Goal: Information Seeking & Learning: Find specific fact

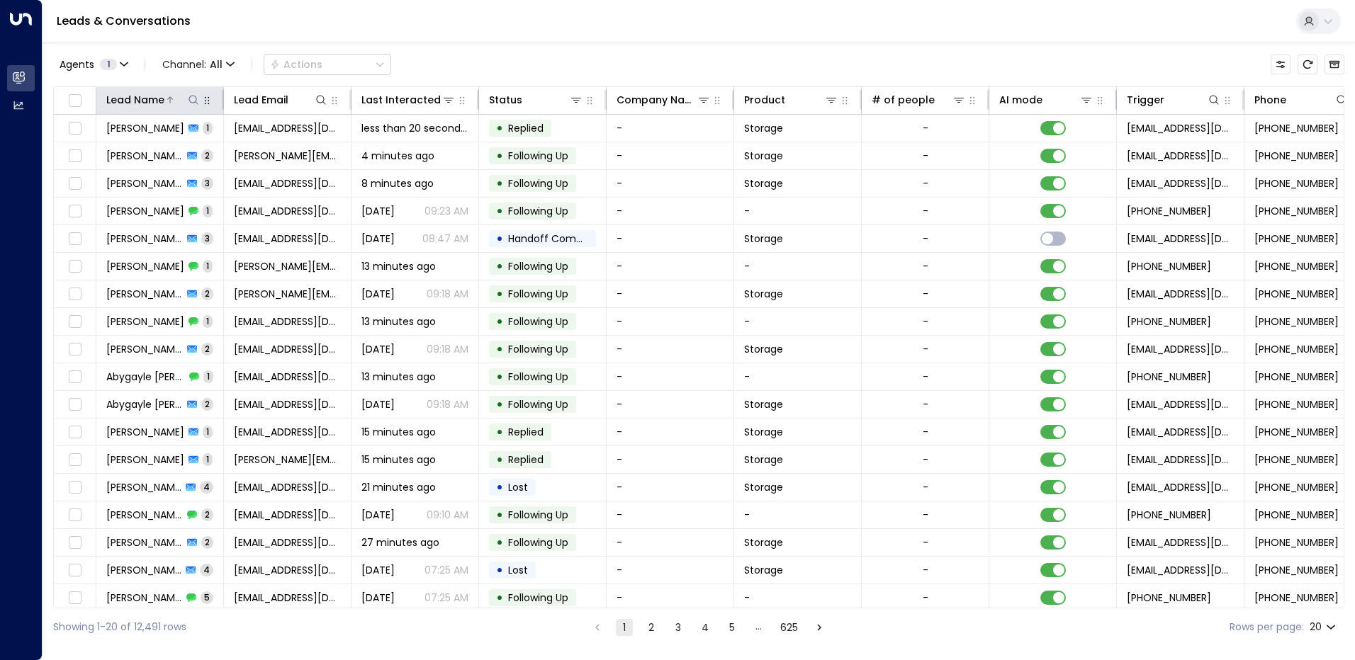
click at [188, 104] on icon at bounding box center [193, 99] width 11 height 11
click at [166, 149] on input "text" at bounding box center [194, 151] width 196 height 26
type input "*****"
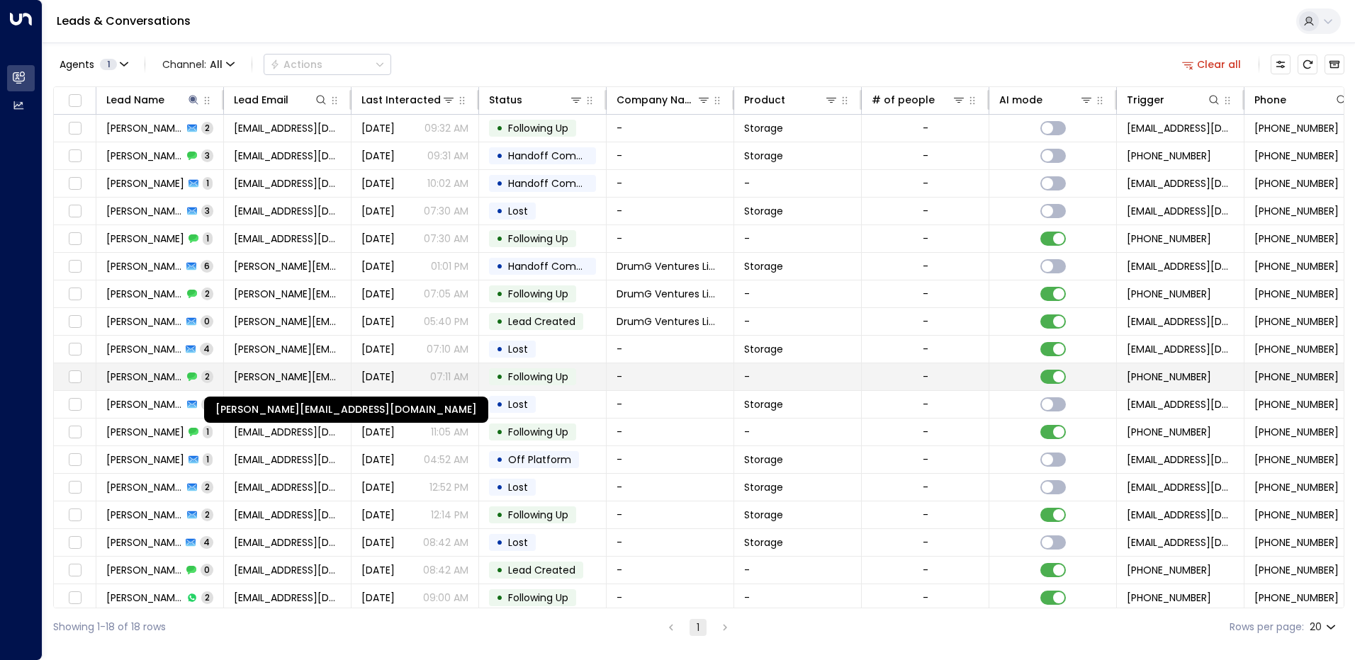
click at [317, 378] on span "hanson.grant79@gmail.com" at bounding box center [287, 377] width 107 height 14
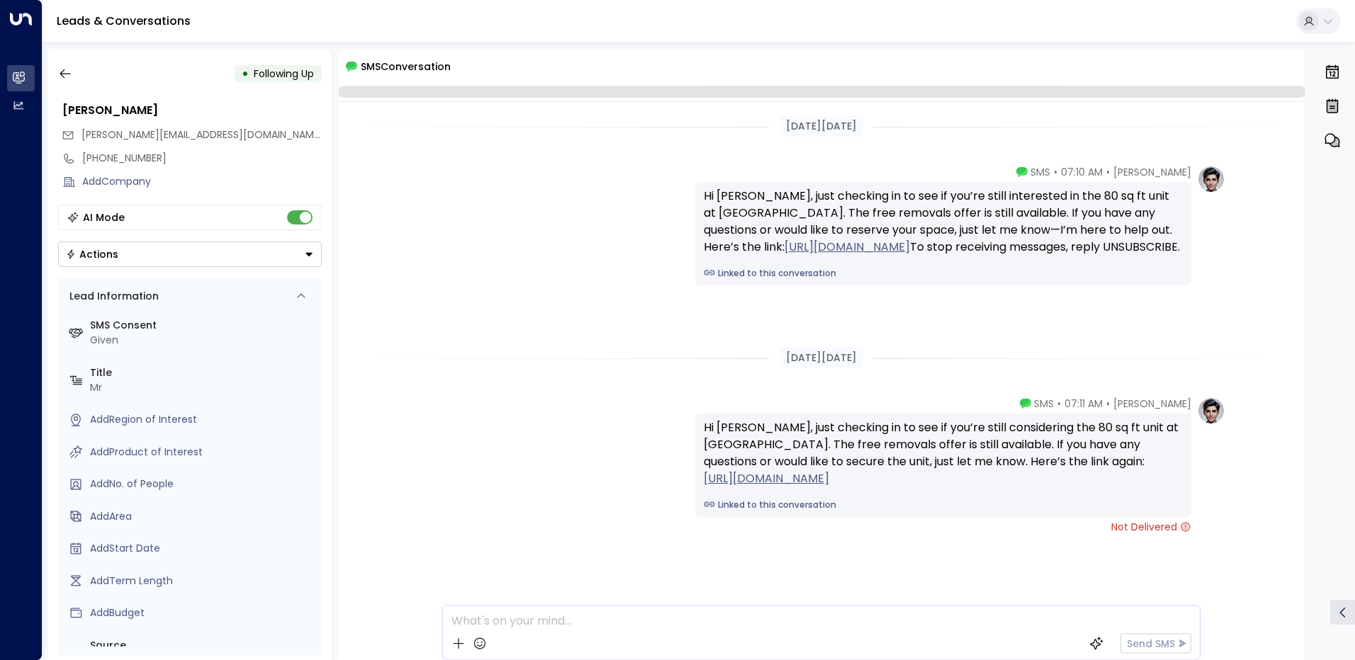
scroll to position [16, 0]
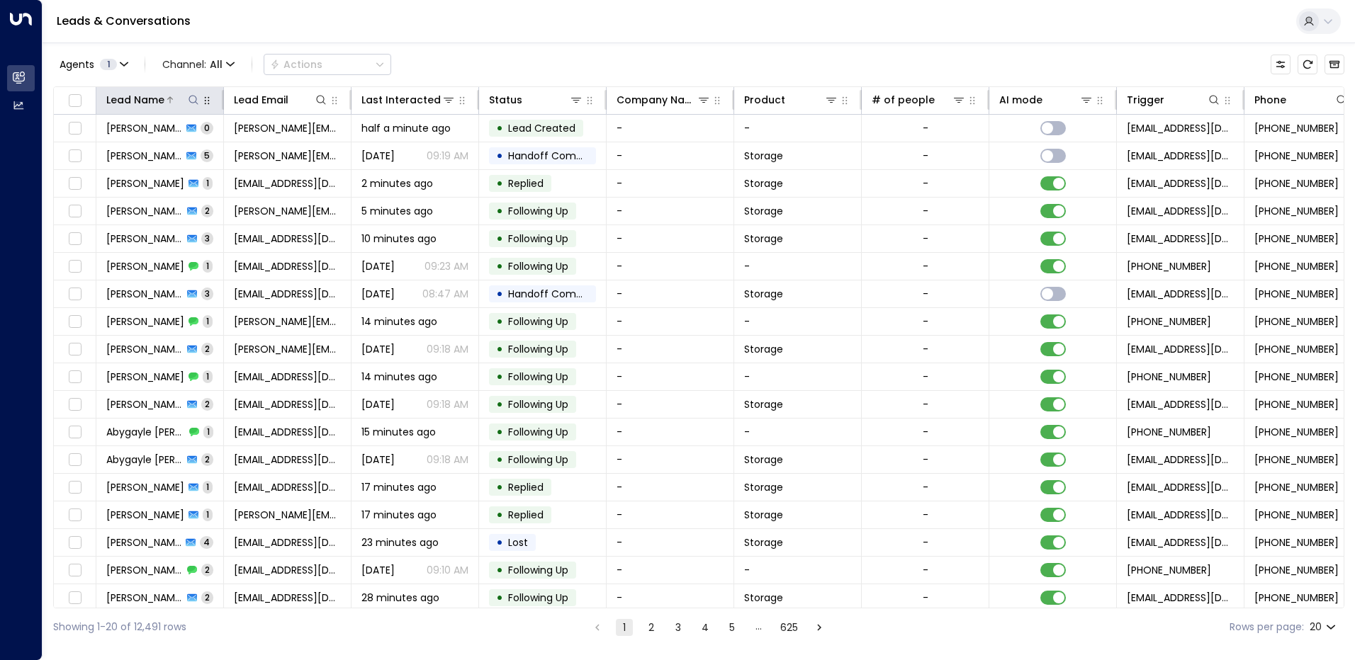
click at [197, 105] on icon at bounding box center [193, 99] width 11 height 11
click at [148, 152] on input "text" at bounding box center [194, 151] width 196 height 26
type input "*****"
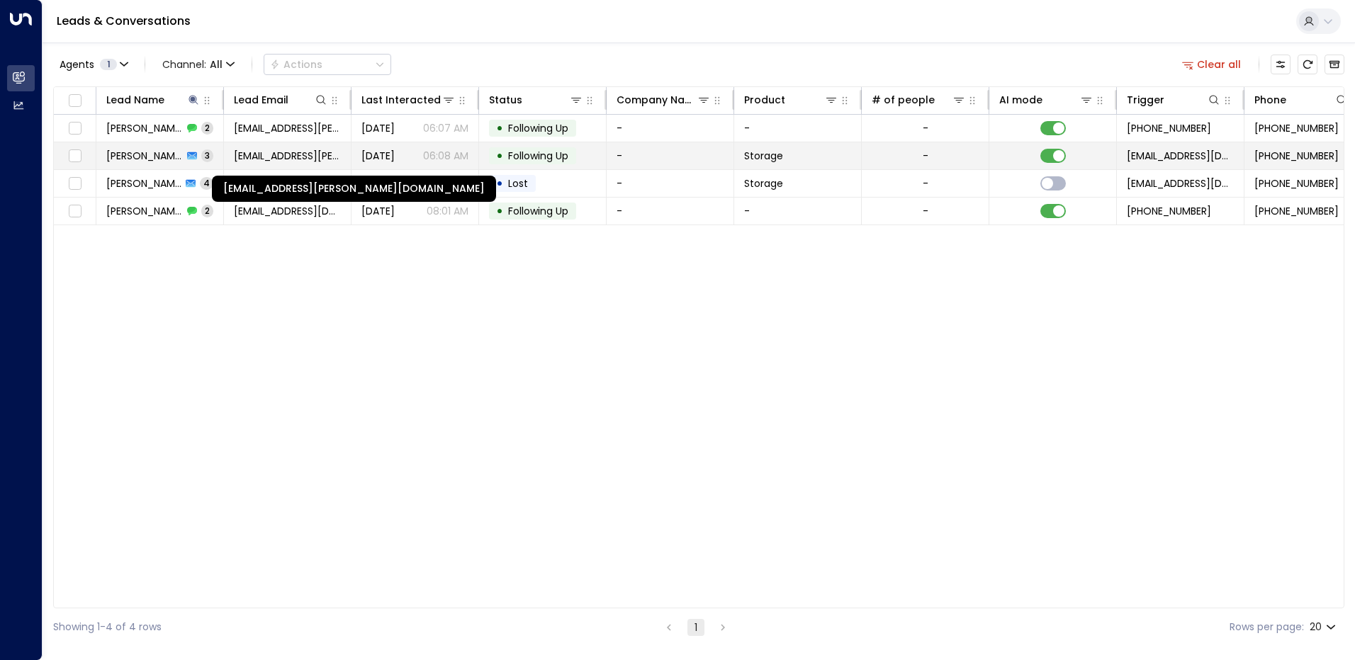
click at [319, 160] on span "[EMAIL_ADDRESS][PERSON_NAME][DOMAIN_NAME]" at bounding box center [287, 156] width 107 height 14
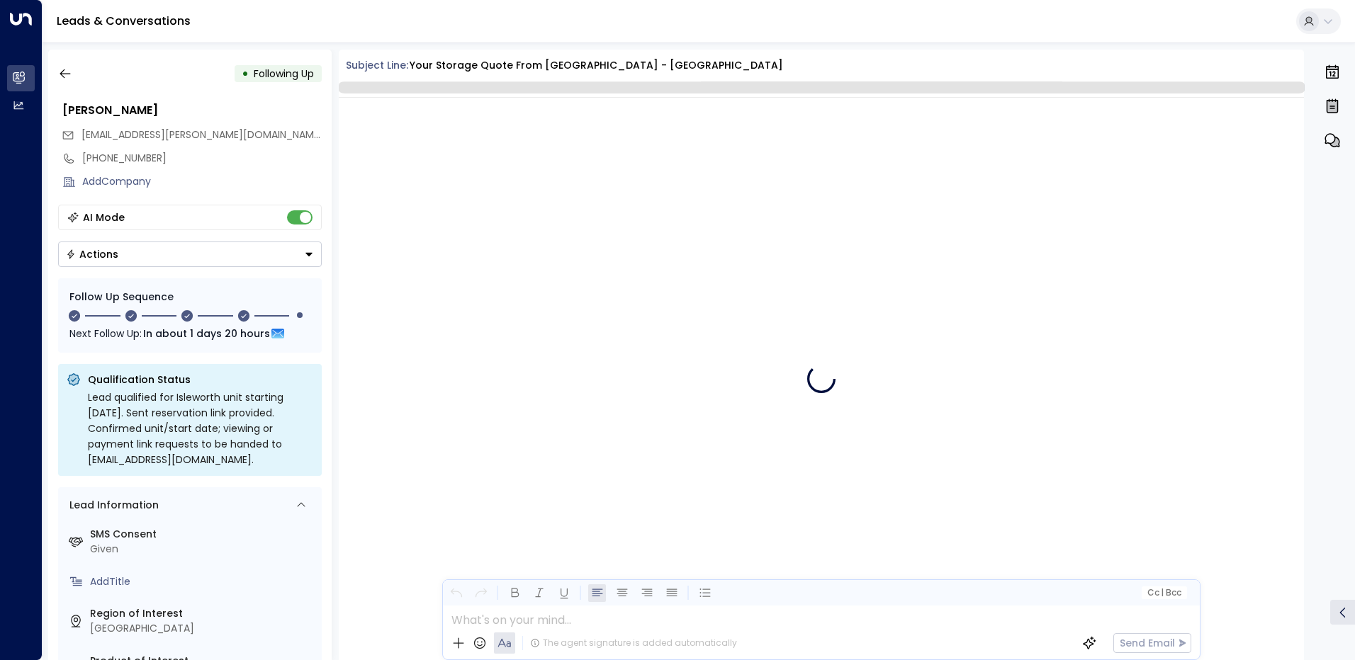
scroll to position [2088, 0]
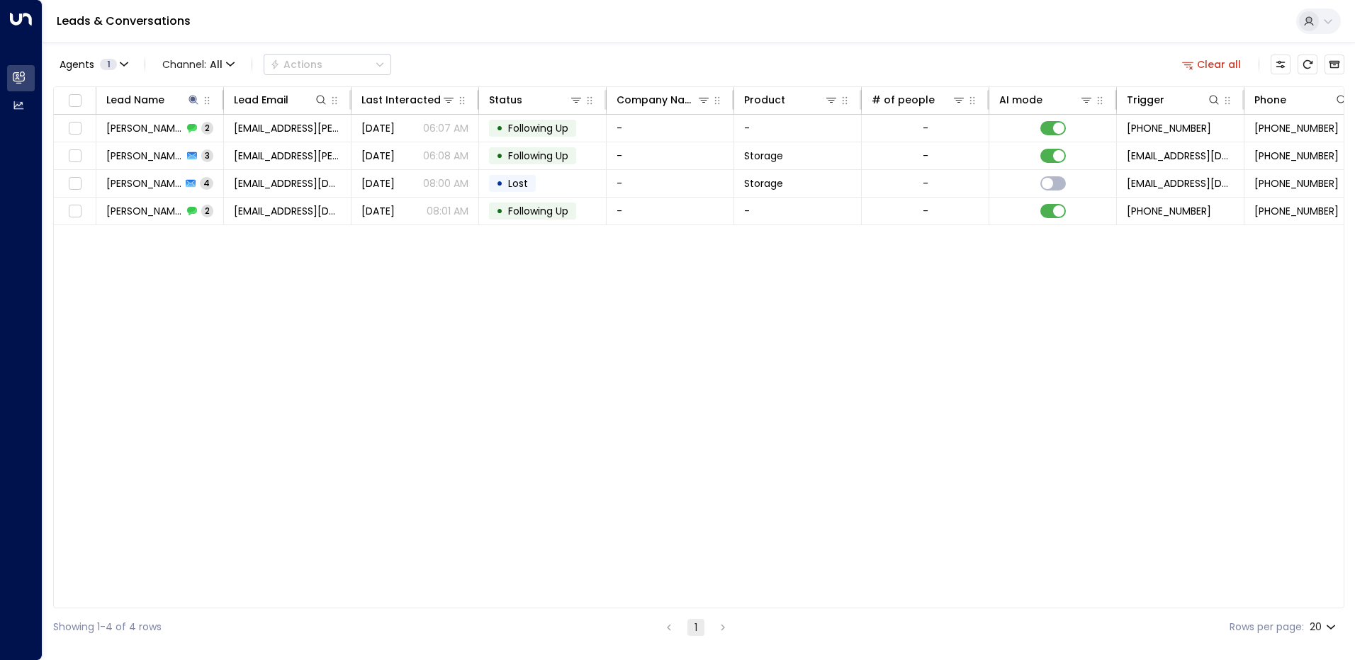
click at [478, 307] on div "Lead Name Lead Email Last Interacted Status Company Name Product # of people AI…" at bounding box center [698, 347] width 1291 height 522
